Goal: Navigation & Orientation: Find specific page/section

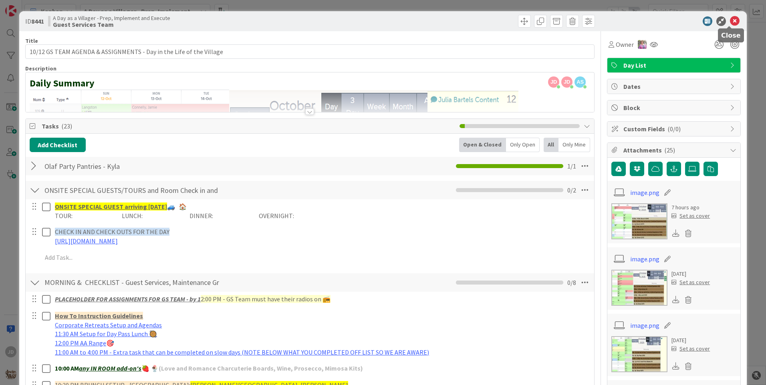
click at [730, 20] on icon at bounding box center [735, 21] width 10 height 10
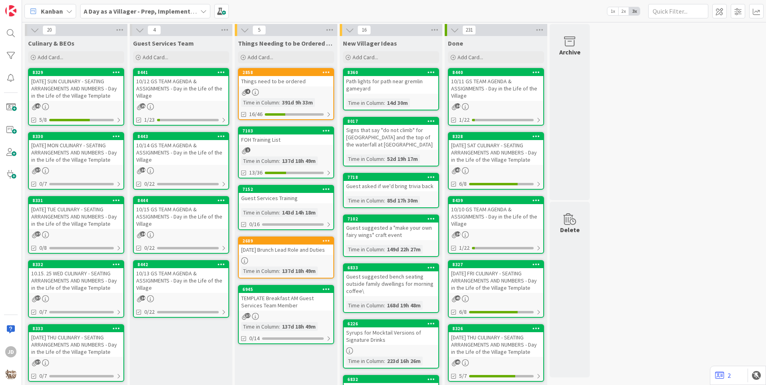
click at [46, 90] on div "[DATE] SUN CULINARY - SEATING ARRANGEMENTS AND NUMBERS - Day in the Life of the…" at bounding box center [76, 88] width 94 height 25
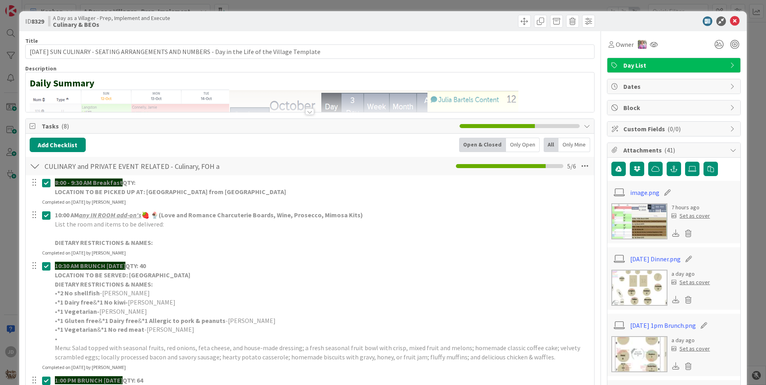
scroll to position [120, 0]
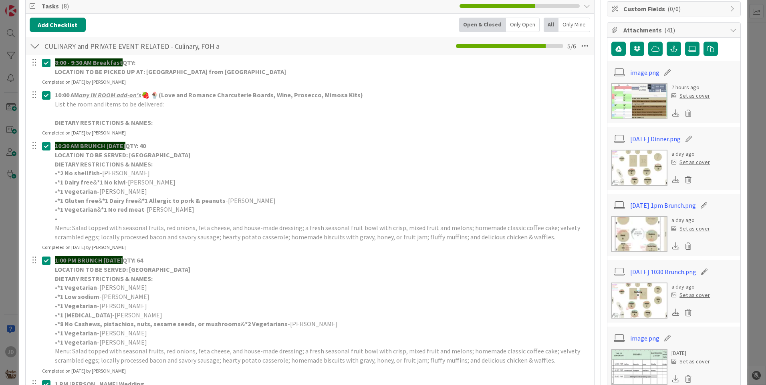
click at [628, 166] on img at bounding box center [639, 168] width 56 height 36
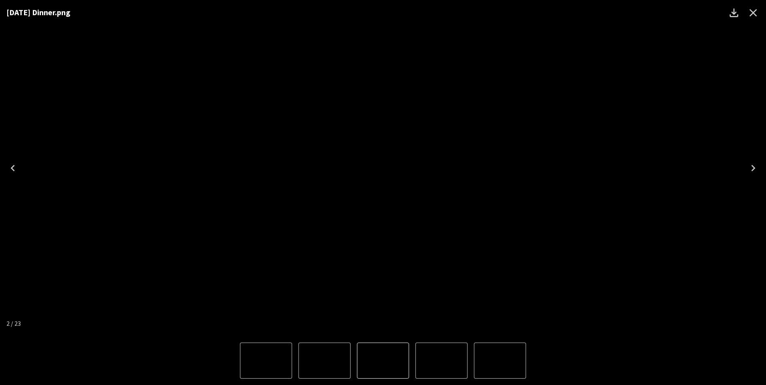
click at [383, 168] on img "2 of 23" at bounding box center [383, 168] width 0 height 0
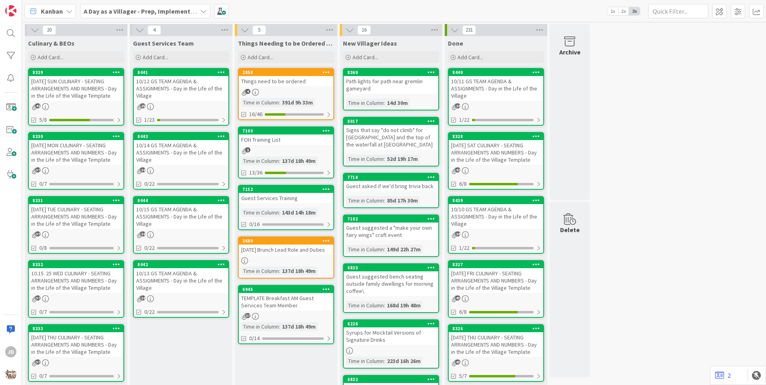
click at [184, 86] on div "10/12 GS TEAM AGENDA & ASSIGNMENTS - Day in the Life of the Village" at bounding box center [181, 88] width 94 height 25
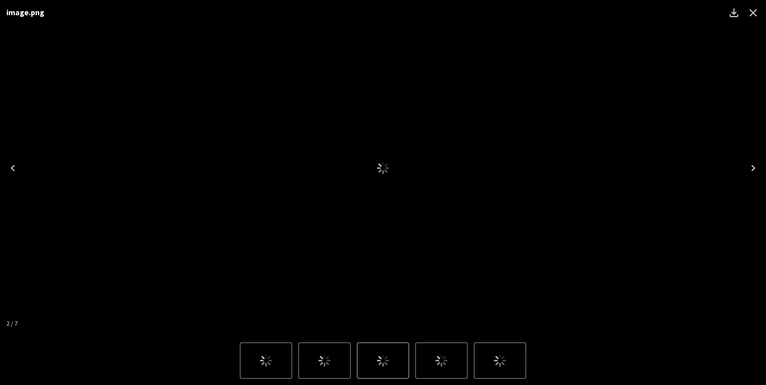
click at [750, 16] on icon "Close" at bounding box center [753, 13] width 8 height 8
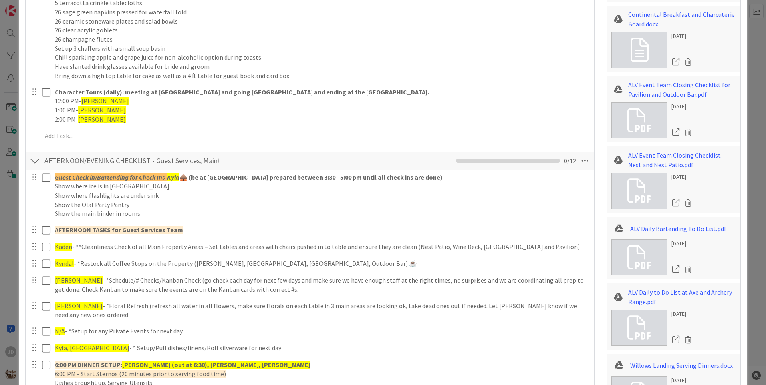
scroll to position [681, 0]
